Goal: Find specific page/section: Find specific page/section

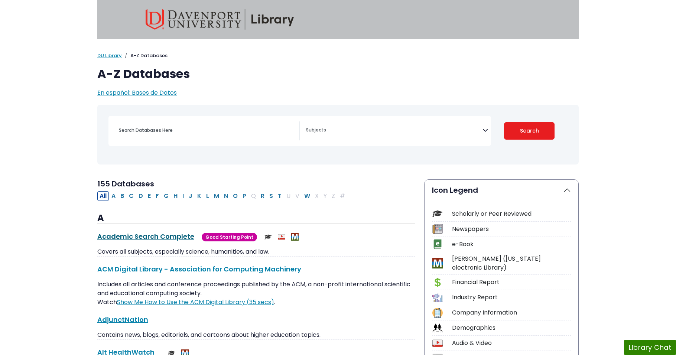
click at [161, 237] on link "Academic Search Complete This link opens in a new window" at bounding box center [145, 236] width 97 height 9
click at [164, 136] on div "Search filters" at bounding box center [206, 131] width 185 height 18
click at [154, 124] on div "Search filters" at bounding box center [206, 131] width 185 height 18
click at [145, 127] on input "Search database by title or keyword" at bounding box center [206, 130] width 185 height 11
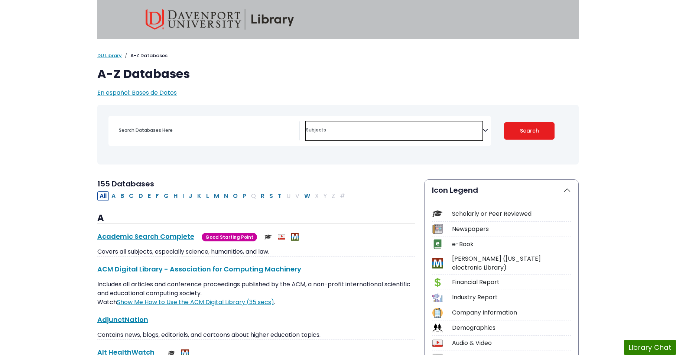
click at [346, 130] on textarea "Search" at bounding box center [394, 131] width 176 height 6
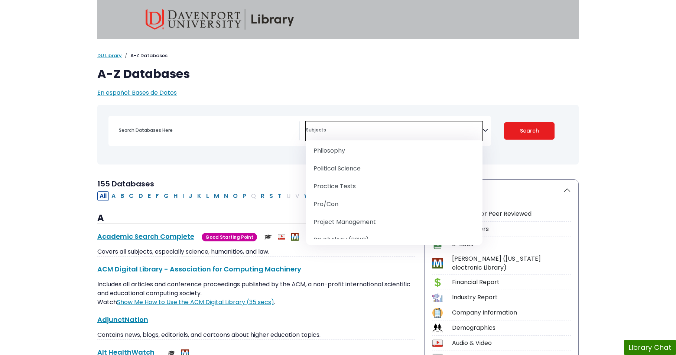
scroll to position [929, 0]
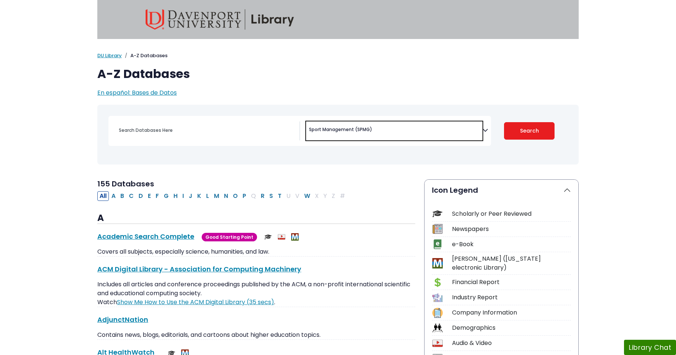
select select "219087"
click at [513, 140] on div "Clear Filters Search" at bounding box center [529, 131] width 77 height 30
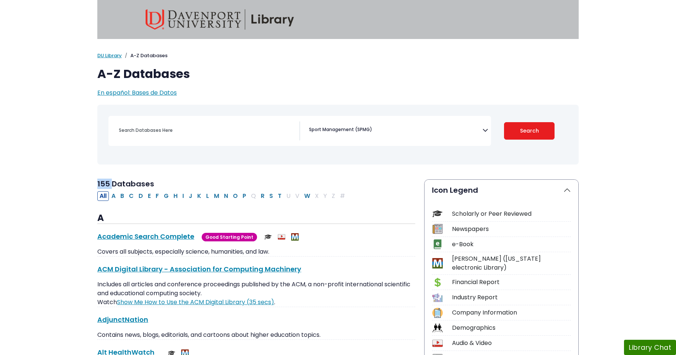
click at [513, 140] on div "Clear Filters Search" at bounding box center [529, 131] width 77 height 30
click at [516, 134] on button "Search" at bounding box center [529, 130] width 51 height 17
